Goal: Information Seeking & Learning: Check status

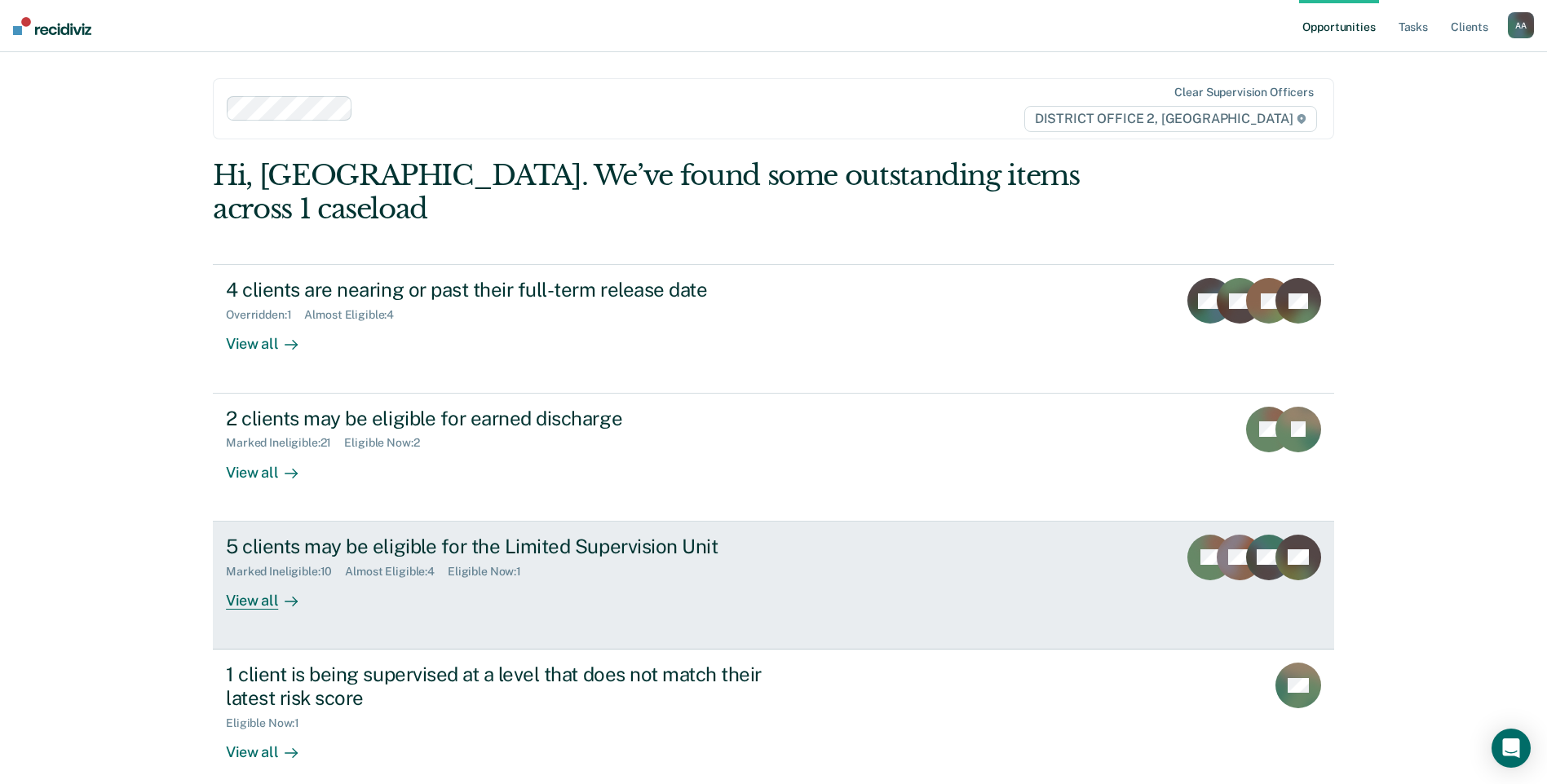
scroll to position [112, 0]
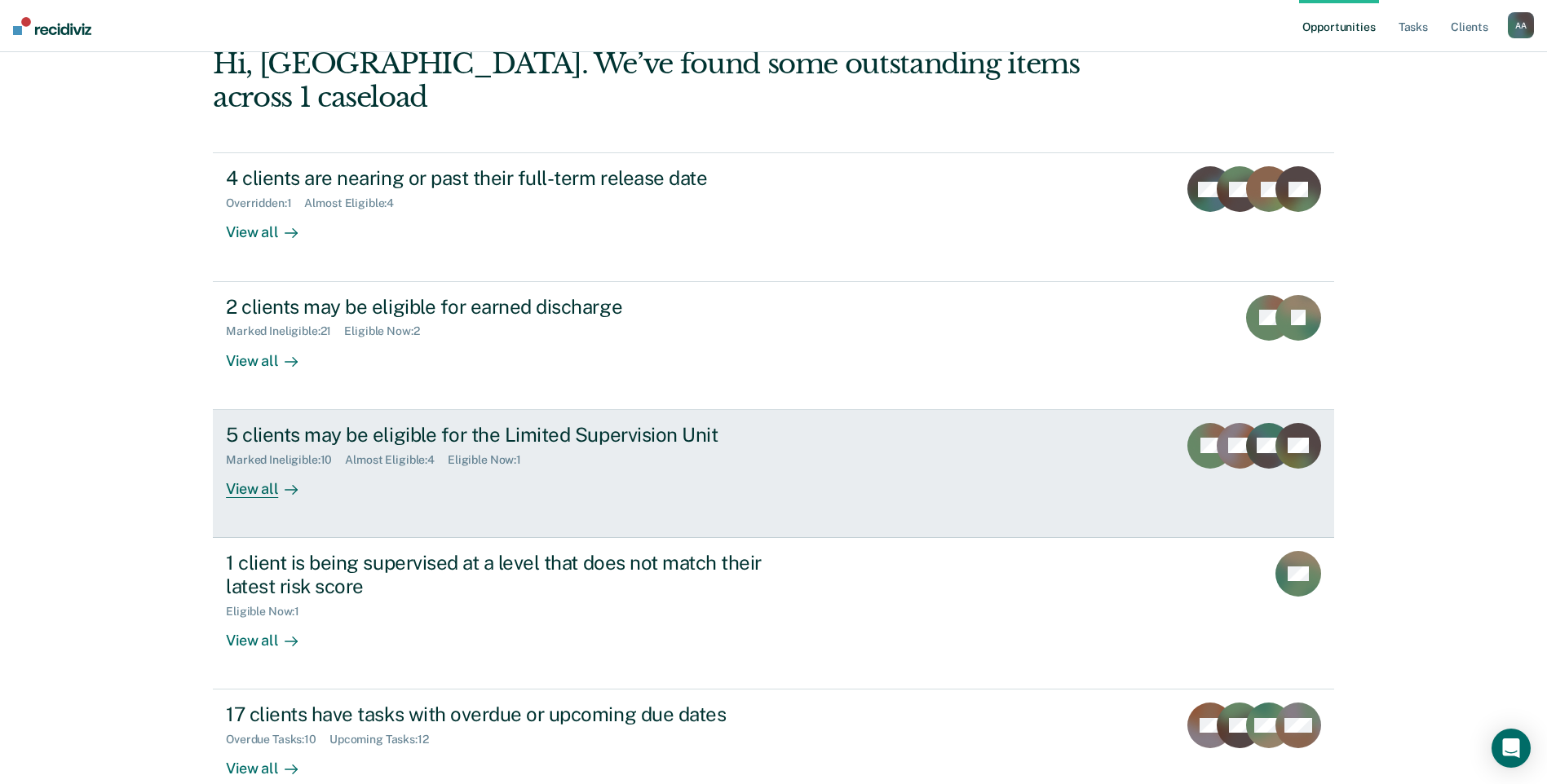
click at [714, 485] on link "5 clients may be eligible for the Limited Supervision Unit Marked Ineligible : …" at bounding box center [773, 474] width 1121 height 128
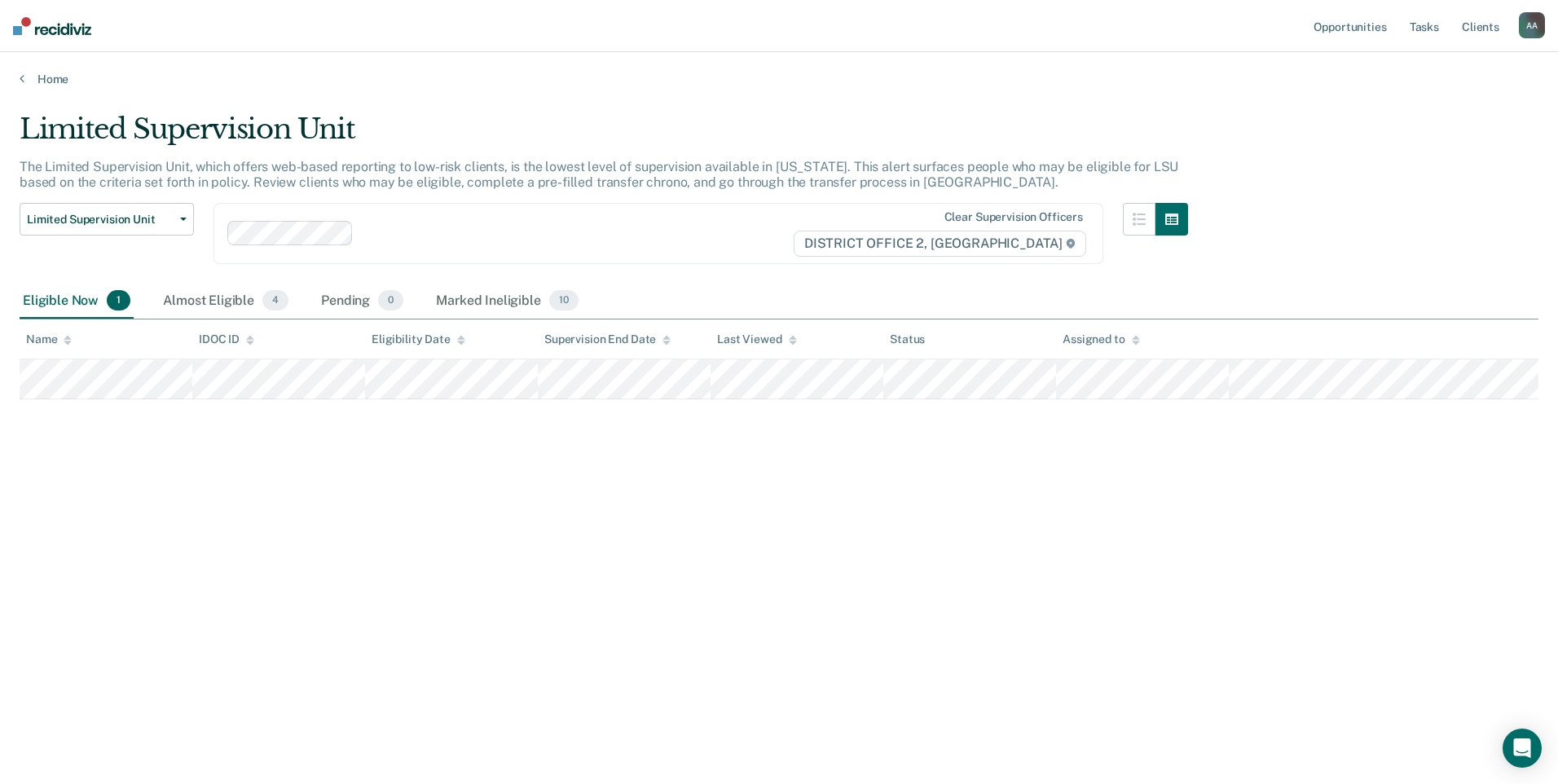
click at [43, 87] on main "Limited Supervision Unit The Limited Supervision Unit, which offers web-based r…" at bounding box center [779, 433] width 1558 height 692
click at [42, 81] on link "Home" at bounding box center [779, 78] width 1519 height 14
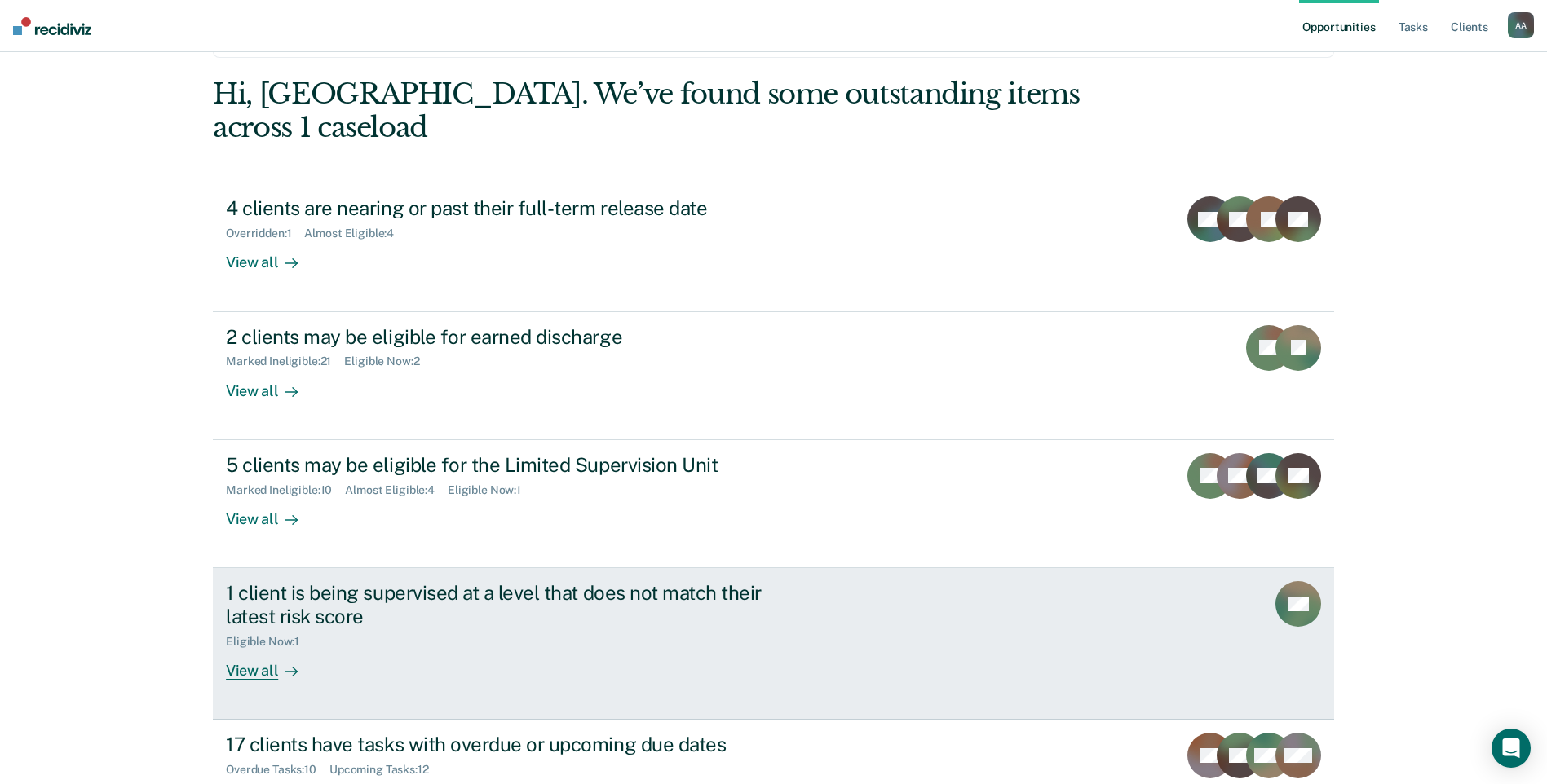
scroll to position [176, 0]
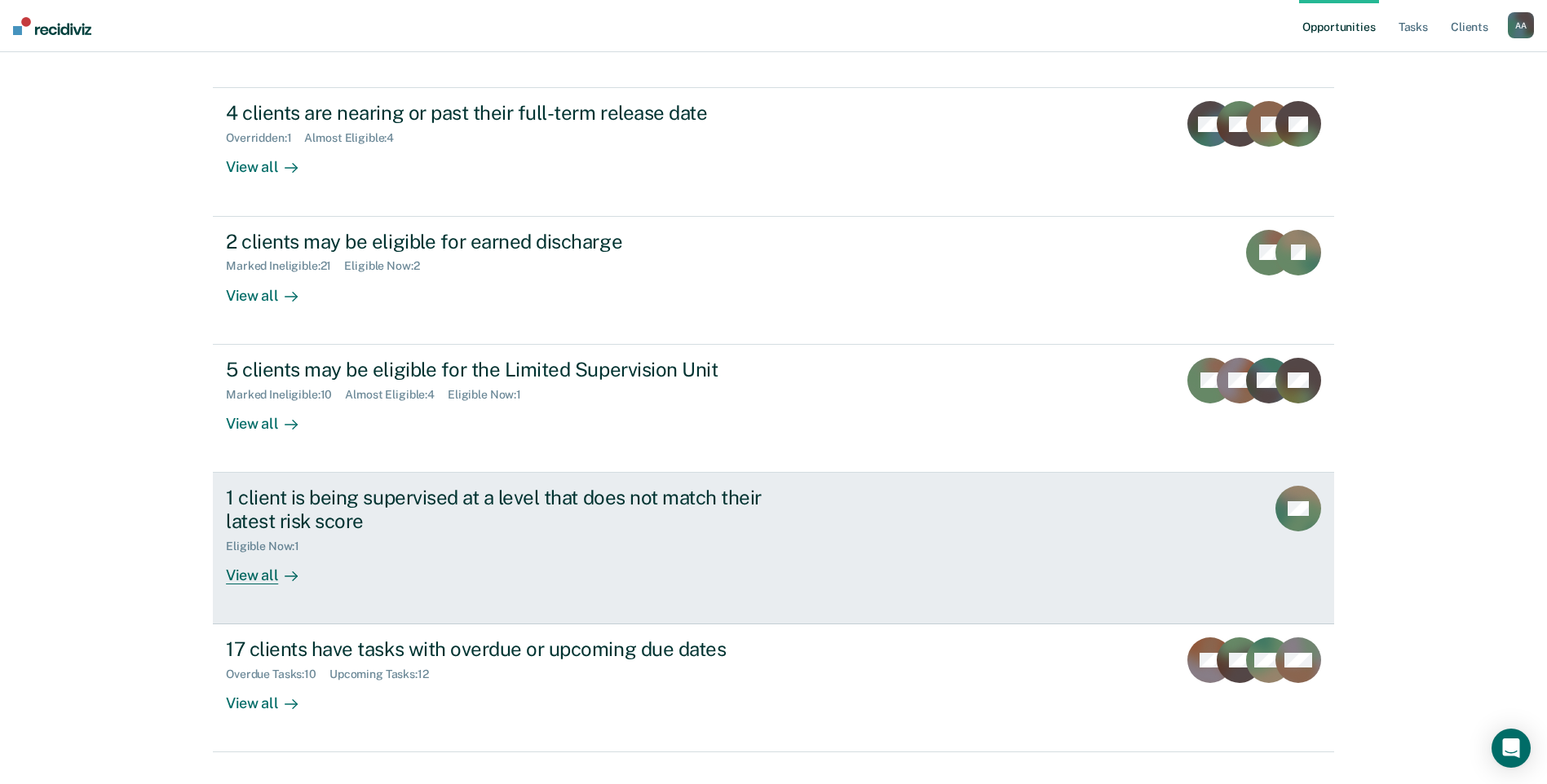
click at [497, 533] on div "Eligible Now : 1" at bounding box center [512, 543] width 573 height 20
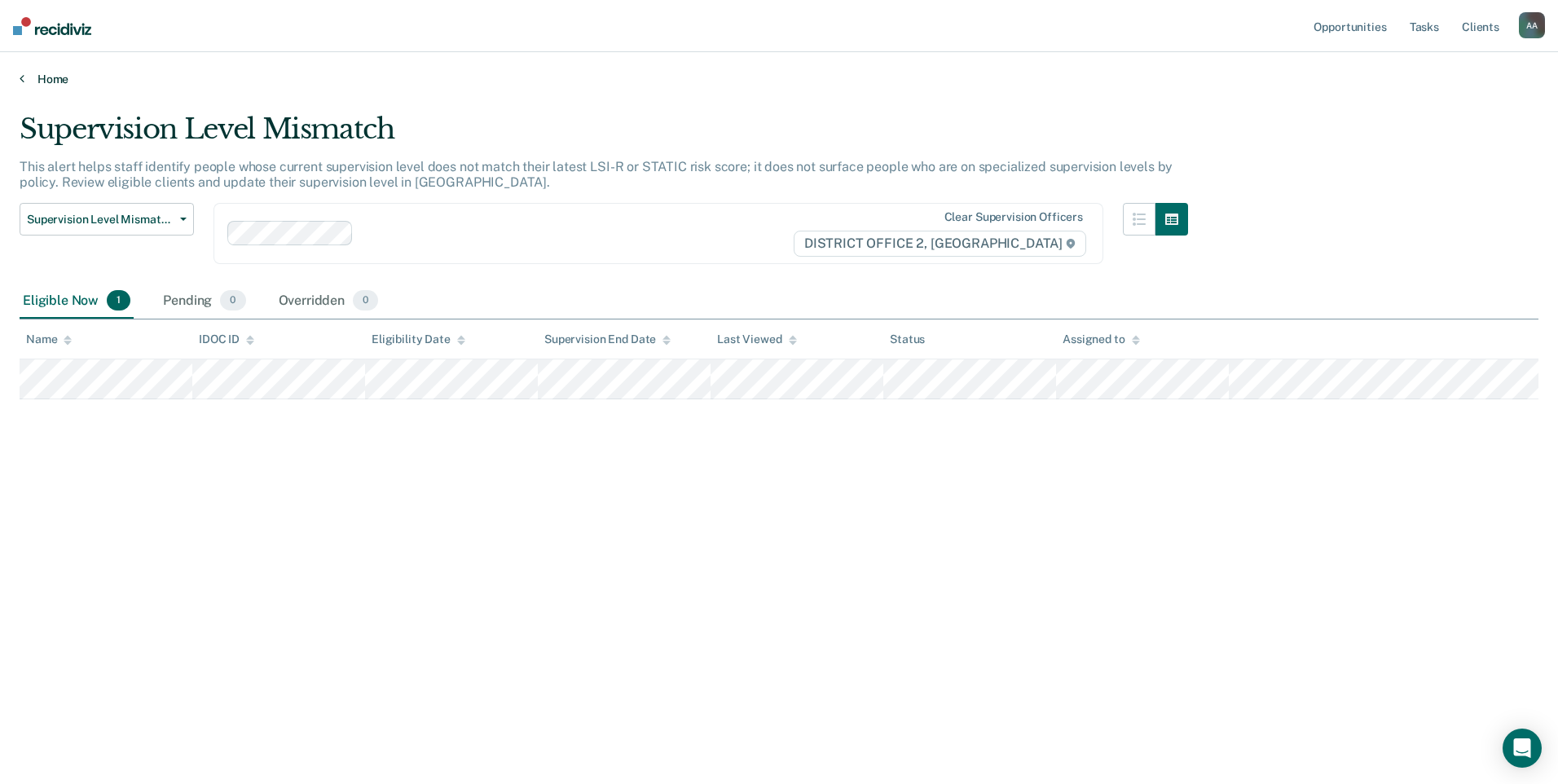
click at [37, 82] on link "Home" at bounding box center [779, 78] width 1519 height 14
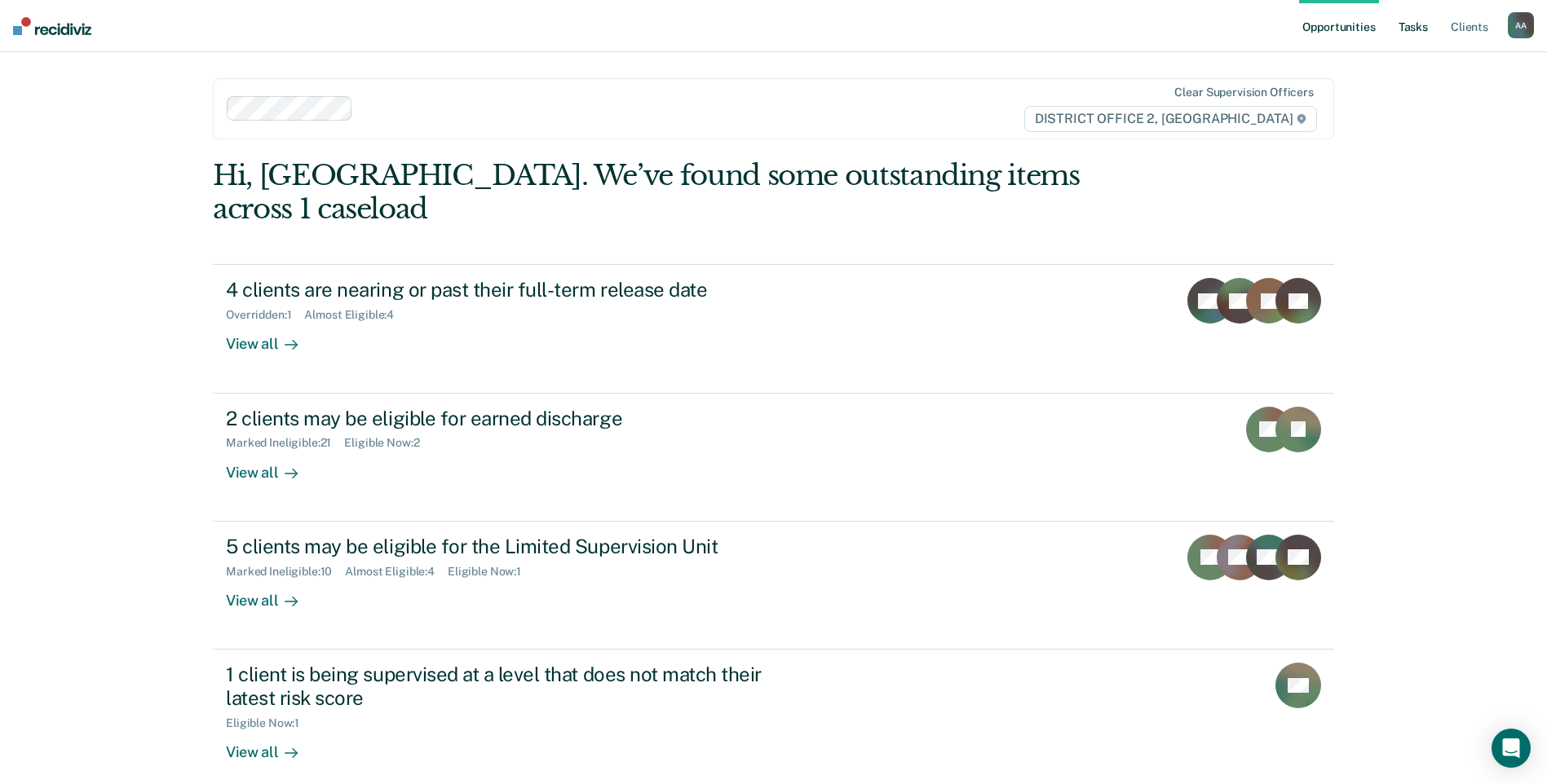
click at [1411, 35] on link "Tasks" at bounding box center [1413, 26] width 36 height 52
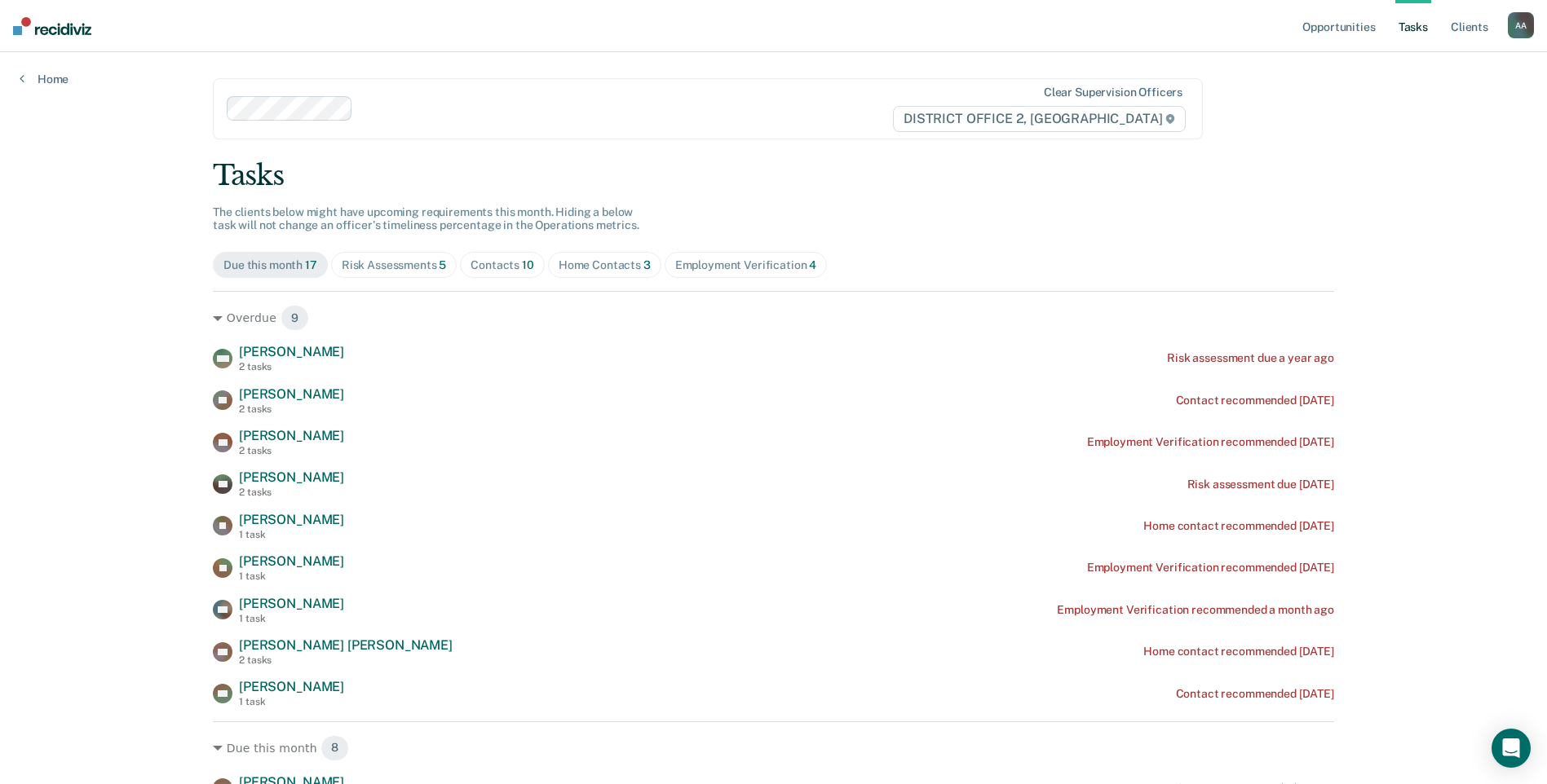
click at [372, 259] on div "Risk Assessments 5" at bounding box center [394, 265] width 105 height 14
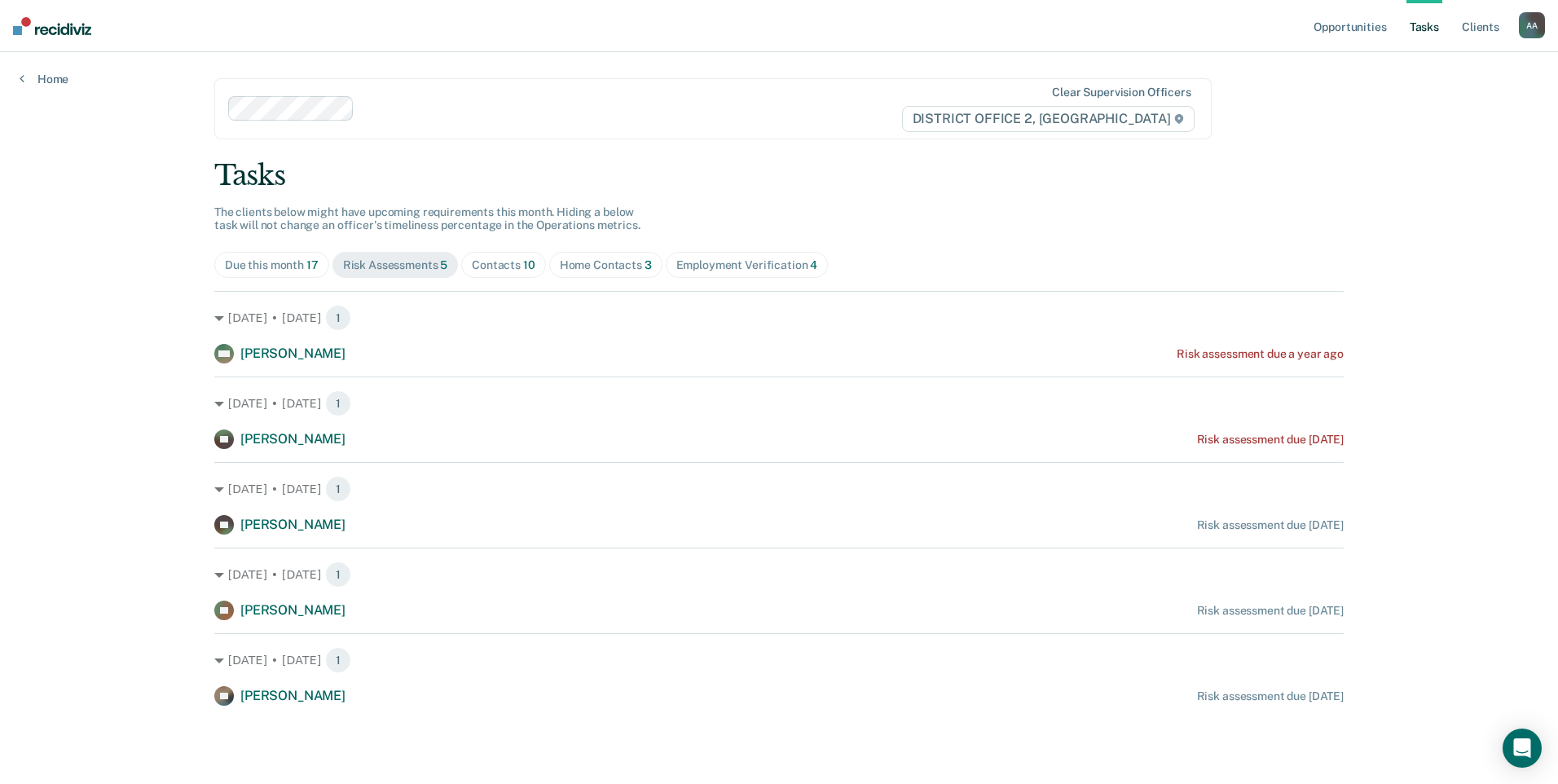
click at [507, 260] on div "Contacts 10" at bounding box center [504, 265] width 64 height 14
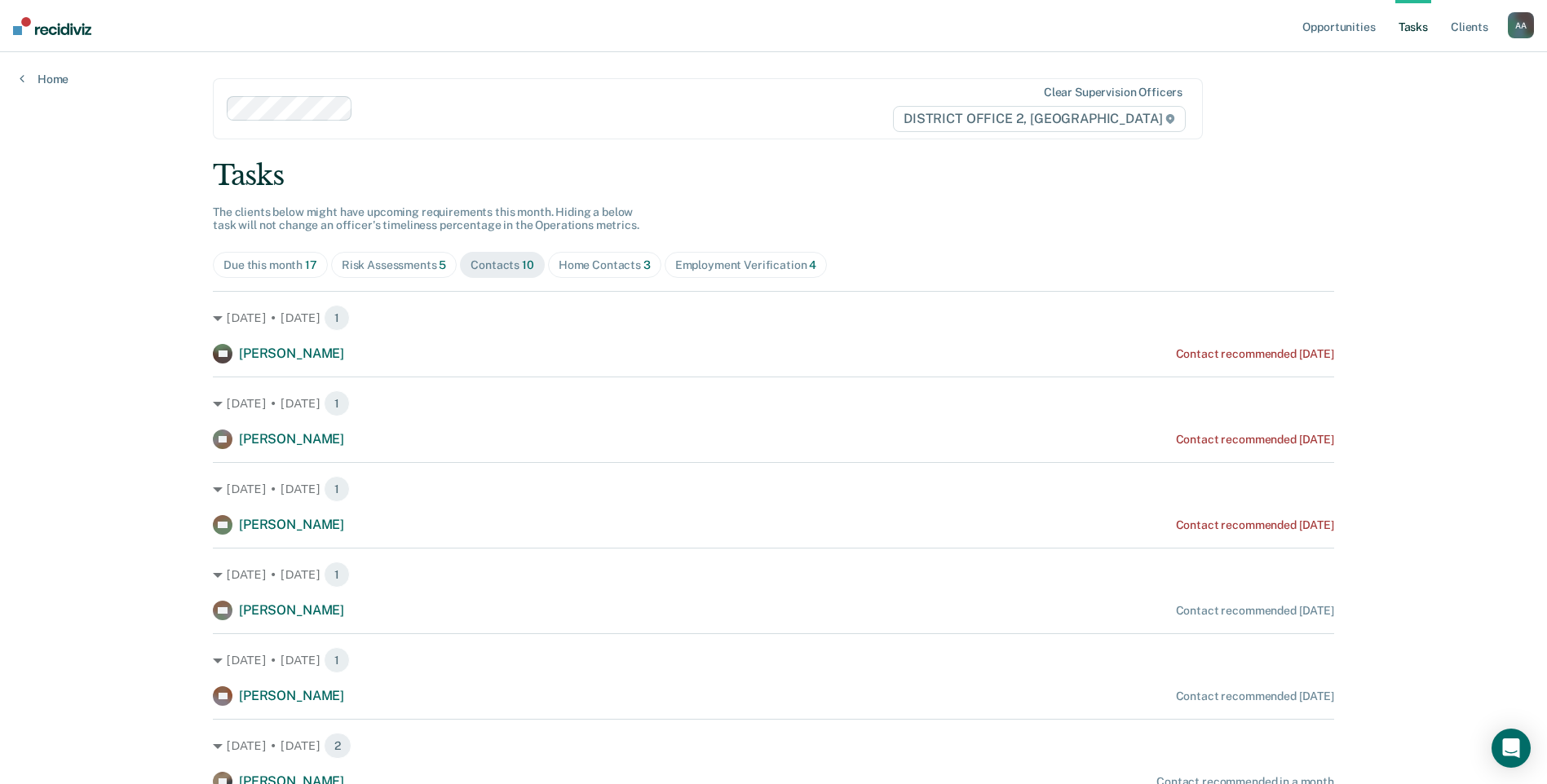
click at [601, 272] on span "Home Contacts 3" at bounding box center [604, 264] width 114 height 26
